Goal: Task Accomplishment & Management: Complete application form

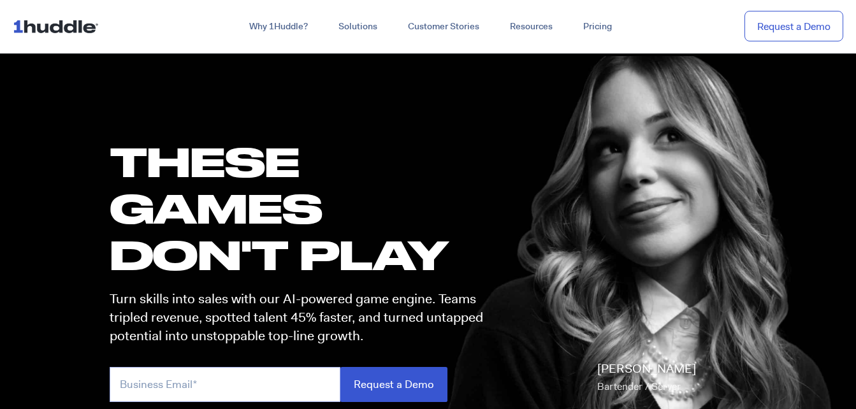
click at [200, 387] on input "email" at bounding box center [225, 384] width 231 height 35
click at [247, 387] on input "email" at bounding box center [225, 384] width 231 height 35
type input "jonathan.e.hughes@usm.edu"
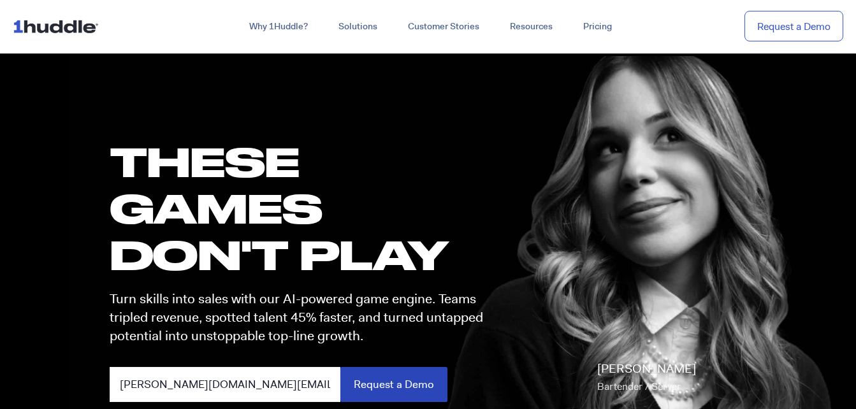
click at [395, 375] on input "Request a Demo" at bounding box center [393, 384] width 107 height 35
